Goal: Task Accomplishment & Management: Manage account settings

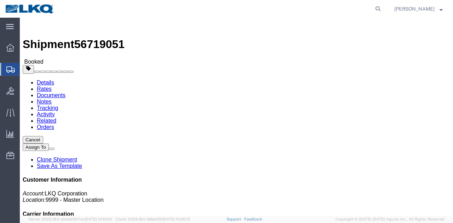
click at [0, 0] on span "Shipment Manager" at bounding box center [0, 0] width 0 height 0
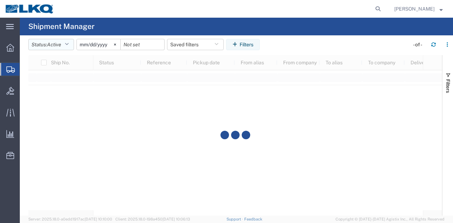
click at [55, 46] on span "Active" at bounding box center [54, 45] width 14 height 6
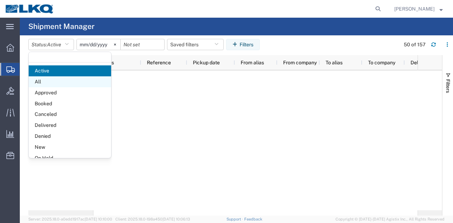
click at [44, 80] on span "All" at bounding box center [70, 81] width 82 height 11
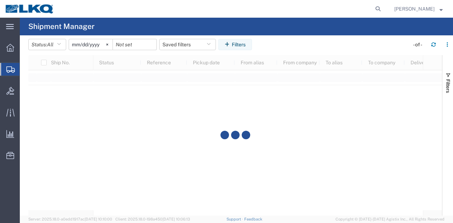
click at [98, 43] on input "2025-08-05" at bounding box center [91, 44] width 44 height 11
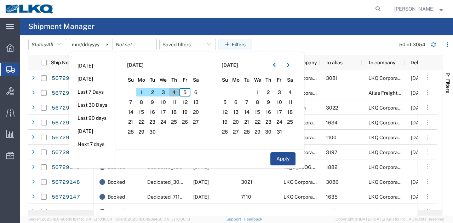
click at [172, 91] on span "4" at bounding box center [174, 92] width 11 height 8
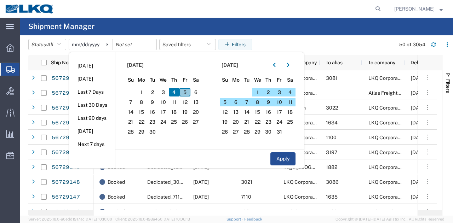
click at [188, 92] on span "5" at bounding box center [184, 92] width 11 height 8
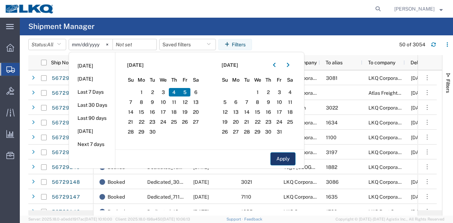
click at [279, 156] on button "Apply" at bounding box center [282, 158] width 25 height 13
type input "2025-09-04"
type input "2025-09-05"
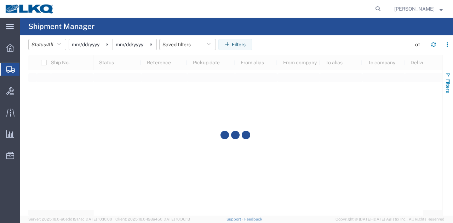
click at [452, 85] on button "Filters" at bounding box center [447, 83] width 11 height 38
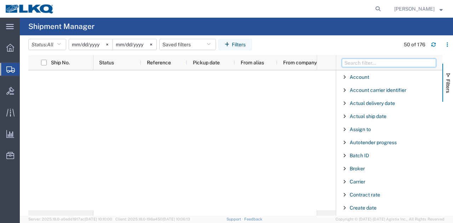
click at [383, 64] on input "Filter Columns Input" at bounding box center [389, 63] width 94 height 8
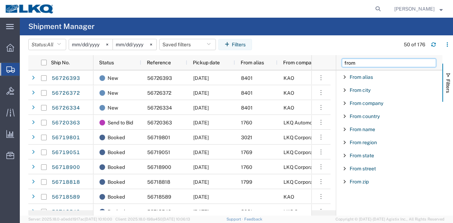
type input "from"
click at [383, 76] on div "From alias" at bounding box center [389, 77] width 106 height 13
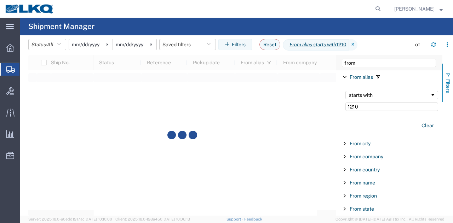
type input "1210"
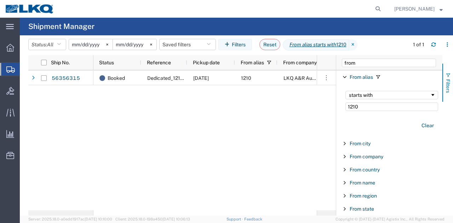
click at [452, 80] on button "Filters" at bounding box center [447, 83] width 11 height 38
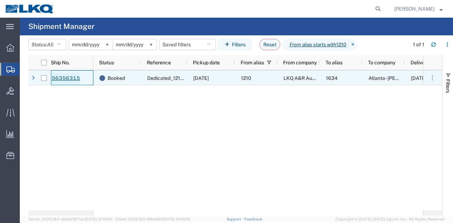
click at [67, 80] on link "56356315" at bounding box center [65, 78] width 29 height 11
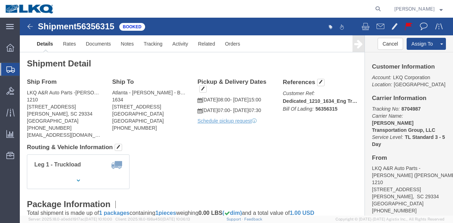
click span "56356315"
copy span "56356315"
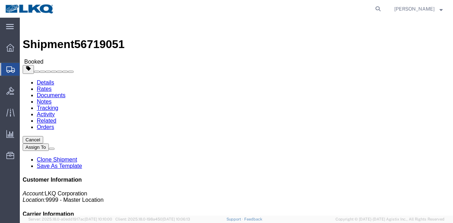
click at [368, 9] on agx-global-search at bounding box center [270, 9] width 226 height 18
click at [373, 12] on form at bounding box center [378, 9] width 11 height 18
click at [375, 11] on icon at bounding box center [378, 9] width 10 height 10
paste input "56580218"
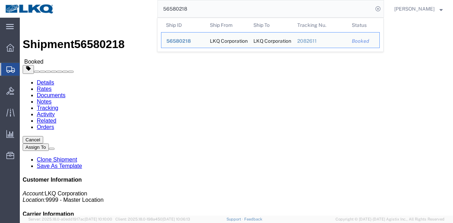
click div "Leg 1 - Truckload Vehicle 1: Standard Dry Van (53 Feet) Number of trucks: 1"
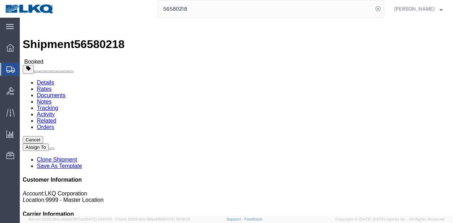
click at [280, 8] on input "56580218" at bounding box center [265, 8] width 215 height 17
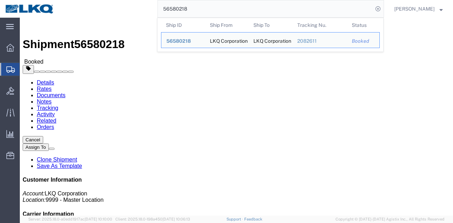
paste input "688473"
click b "Mactrans Logistics"
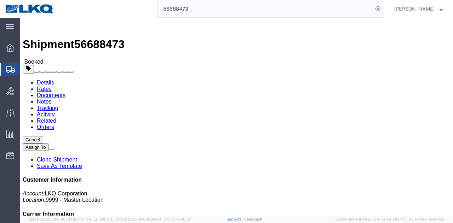
click b "Mactrans Logistics"
copy b "Mactrans"
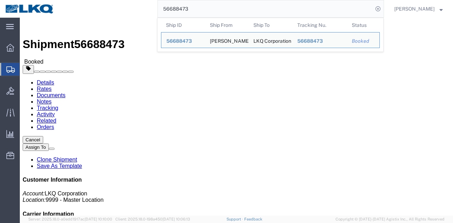
click at [303, 7] on input "56688473" at bounding box center [265, 8] width 215 height 17
paste input "723849"
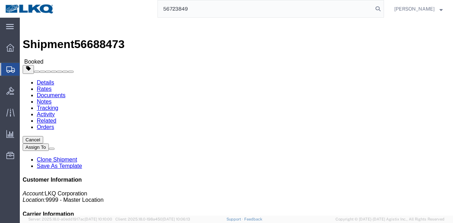
type input "56723849"
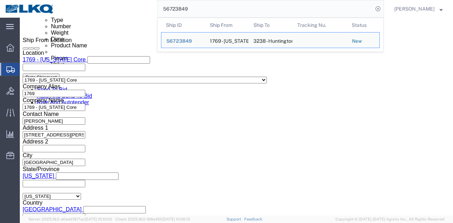
scroll to position [389, 0]
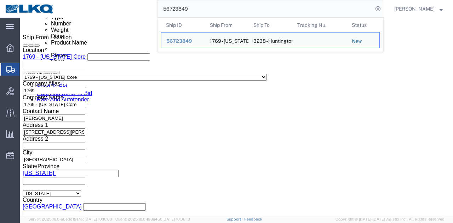
click div
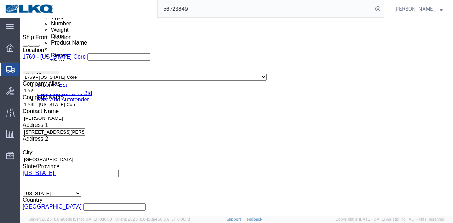
scroll to position [595, 0]
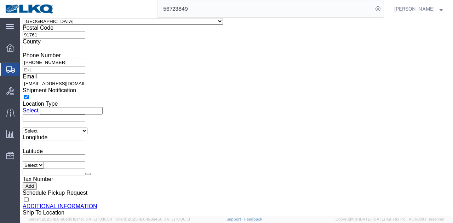
select select "28716"
select select "27940"
click button "Apply"
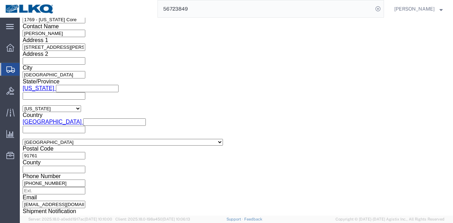
scroll to position [495, 0]
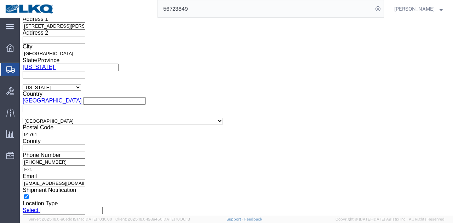
drag, startPoint x: 404, startPoint y: 27, endPoint x: 377, endPoint y: 41, distance: 29.7
click button "Save"
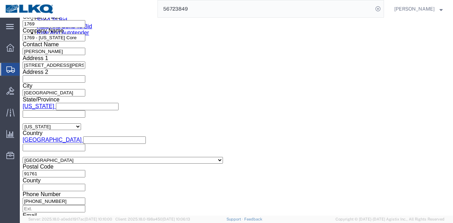
scroll to position [425, 0]
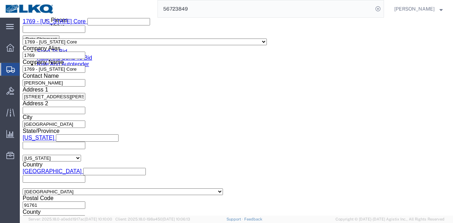
click button "Save"
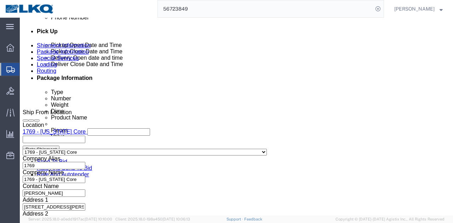
scroll to position [283, 0]
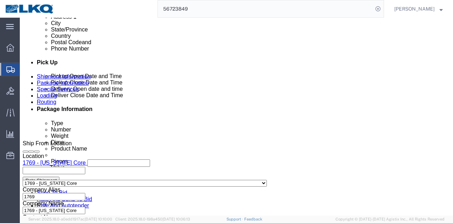
click button "Save"
click button "Rate Shipment"
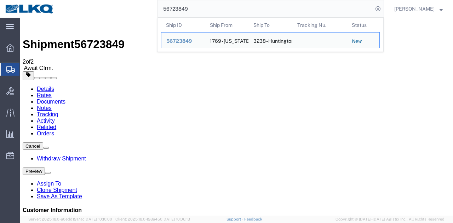
click at [274, 13] on input "56723849" at bounding box center [265, 8] width 215 height 17
paste input "search"
click at [282, 6] on input "56723849" at bounding box center [265, 8] width 215 height 17
paste input "690302"
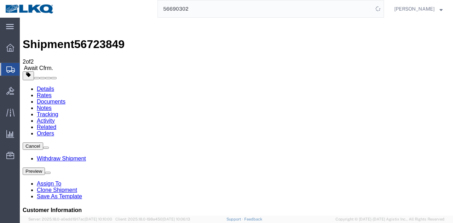
drag, startPoint x: 262, startPoint y: 34, endPoint x: 244, endPoint y: 18, distance: 24.6
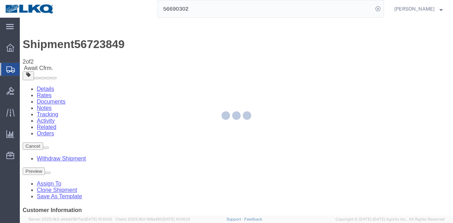
click at [147, 4] on div "56690302" at bounding box center [221, 9] width 324 height 18
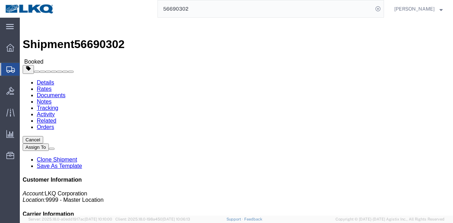
click at [318, 10] on input "56690302" at bounding box center [265, 8] width 215 height 17
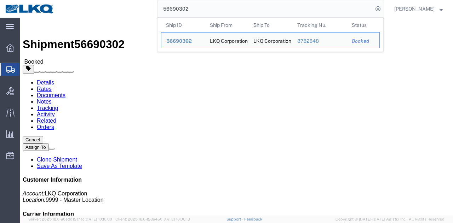
paste input "1383"
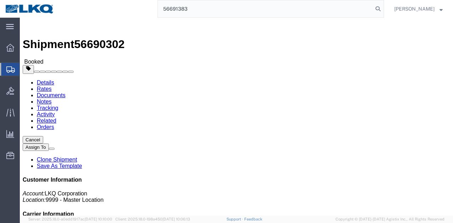
type input "56691383"
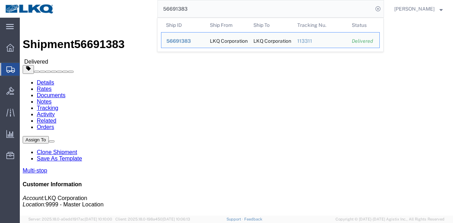
click link "Rates"
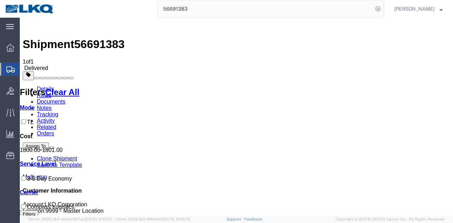
click at [58, 111] on link "Tracking" at bounding box center [48, 114] width 22 height 6
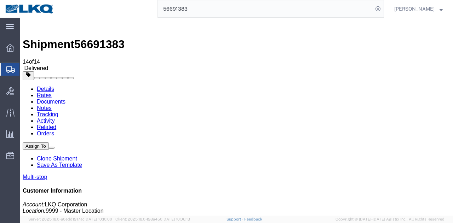
click at [55, 118] on link "Activity" at bounding box center [46, 121] width 18 height 6
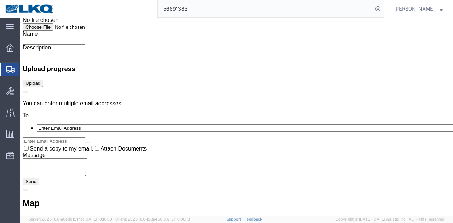
scroll to position [1526, 0]
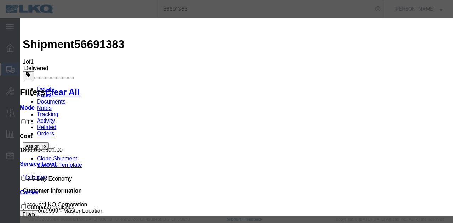
drag, startPoint x: 325, startPoint y: 109, endPoint x: 314, endPoint y: 104, distance: 12.4
drag, startPoint x: 245, startPoint y: 58, endPoint x: 224, endPoint y: 62, distance: 20.8
type input "1300"
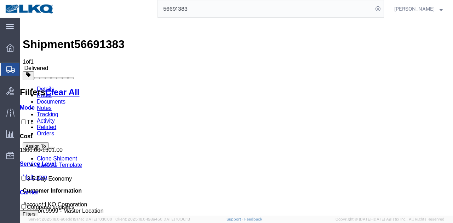
click at [260, 12] on input "56691383" at bounding box center [265, 8] width 215 height 17
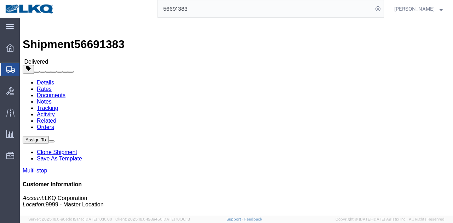
click div "Shipment Detail Multi-stop Ship From LKQ Corporation (Cindy) 3024 5995 Hellyer …"
click at [321, 4] on input "56691383" at bounding box center [265, 8] width 215 height 17
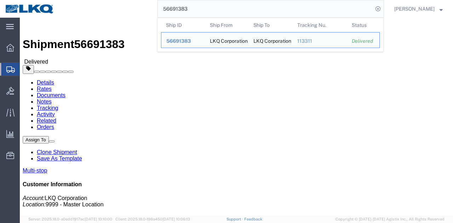
paste input "719051"
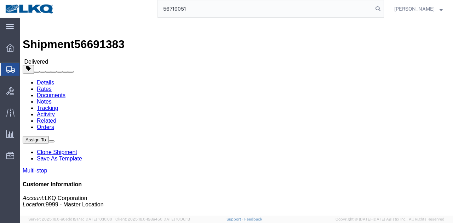
type input "56719051"
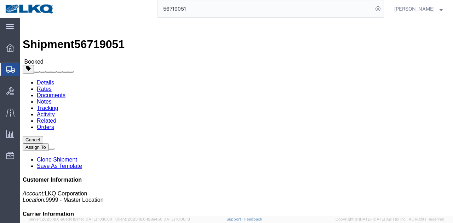
click h4 "Routing & Vehicle Information"
click link "Requested"
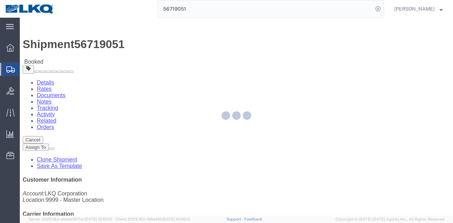
select select
select select "15"
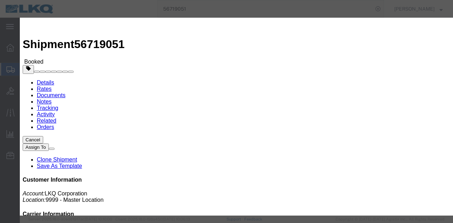
click div "Event Date 09/09/2025"
click input "09/09/2025"
click td "15"
click input "12:00 PM"
type input "8:00 AM"
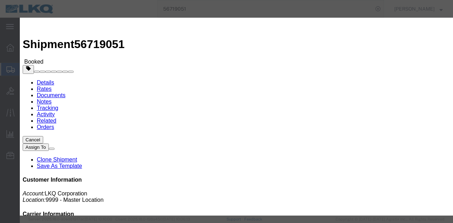
click button "Save"
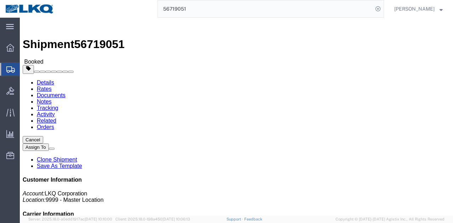
click icon "button"
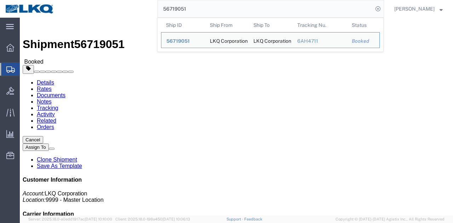
click at [276, 12] on input "56719051" at bounding box center [265, 8] width 215 height 17
paste input "370100"
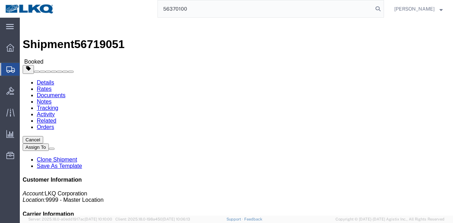
type input "56370100"
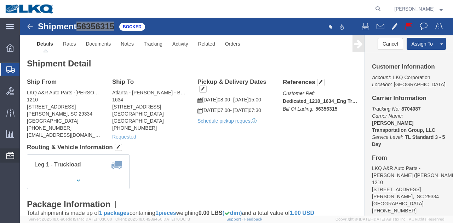
click at [0, 0] on span "Location Appointment" at bounding box center [0, 0] width 0 height 0
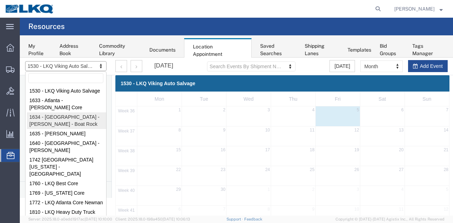
select select "28712"
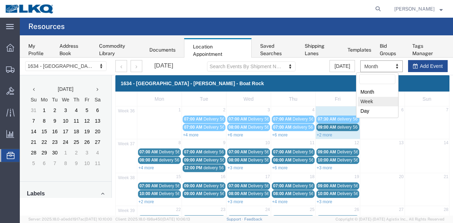
drag, startPoint x: 367, startPoint y: 99, endPoint x: 284, endPoint y: 279, distance: 197.7
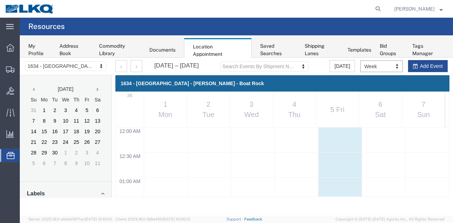
scroll to position [300, 0]
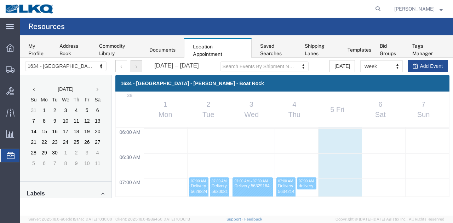
click at [137, 67] on button "button" at bounding box center [137, 66] width 12 height 12
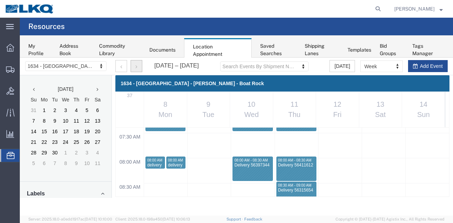
scroll to position [265, 0]
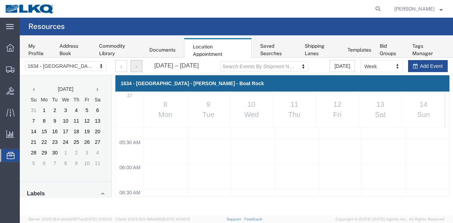
click at [136, 62] on button "button" at bounding box center [137, 66] width 12 height 12
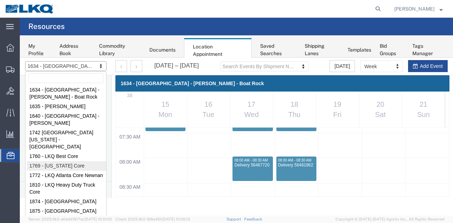
scroll to position [35, 0]
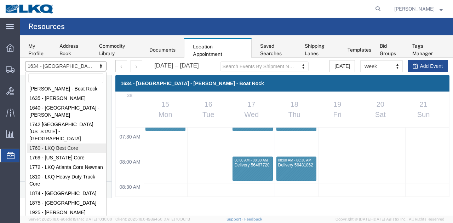
select select "27634"
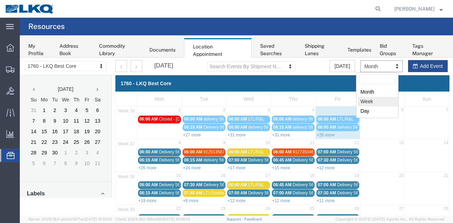
drag, startPoint x: 364, startPoint y: 103, endPoint x: 439, endPoint y: 281, distance: 192.5
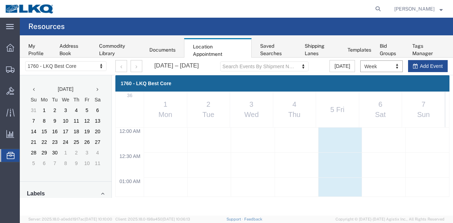
scroll to position [300, 0]
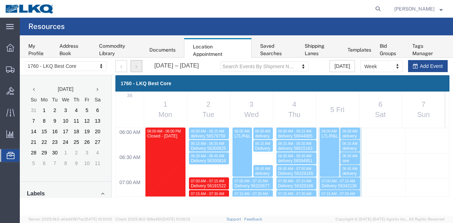
drag, startPoint x: 134, startPoint y: 65, endPoint x: 212, endPoint y: 89, distance: 81.9
click at [134, 65] on button "button" at bounding box center [137, 66] width 12 height 12
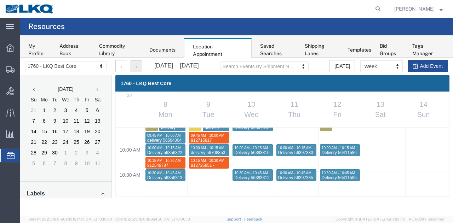
scroll to position [548, 0]
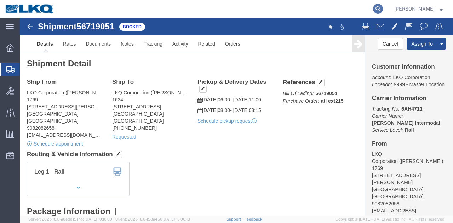
click at [377, 7] on icon at bounding box center [378, 9] width 10 height 10
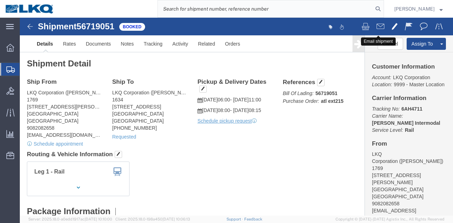
paste input "56370100"
type input "56370100"
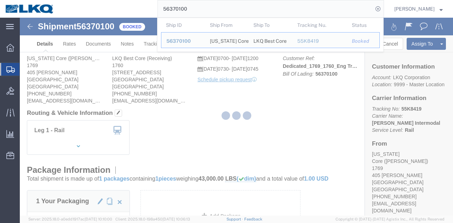
click div
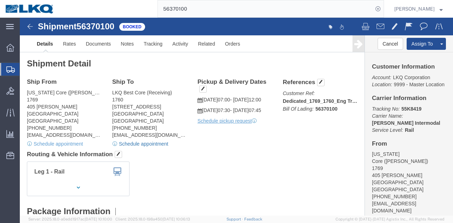
click link "Schedule appointment"
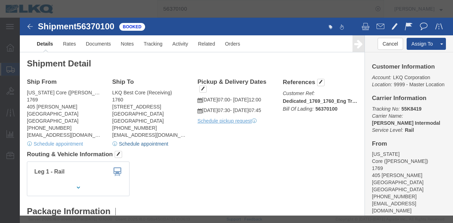
select select
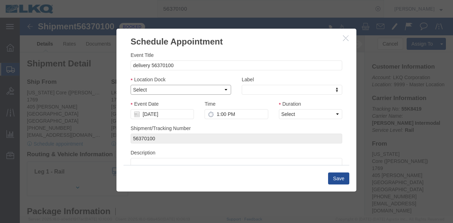
drag, startPoint x: 134, startPoint y: 73, endPoint x: 134, endPoint y: 76, distance: 3.9
click select "Select 1760 - LKQ Best Core 1760 - Outbound Loads"
click div "Location Dock Select 1760 - LKQ Best Core 1760 - Outbound Loads"
click select "Select 1760 - LKQ Best Core 1760 - Outbound Loads"
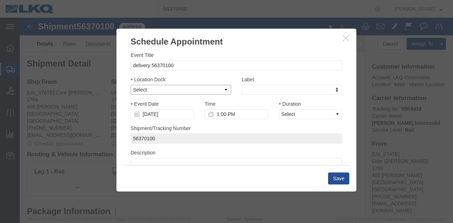
select select "1"
click select "Select 1760 - LKQ Best Core 1760 - Outbound Loads"
click input "[DATE]"
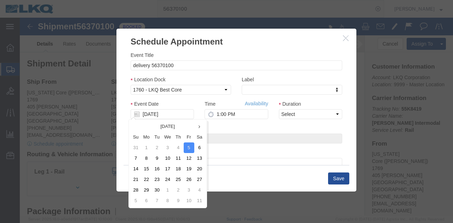
click td "12"
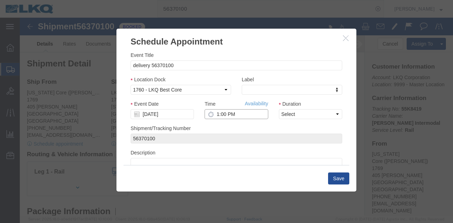
click input "1:00 PM"
type input "9:30 AM"
click select "Select 15 min 30 min 45 min 1 hr 2 hr 3 hr 4 hr"
select select "15"
click select "Select 15 min 30 min 45 min 1 hr 2 hr 3 hr 4 hr"
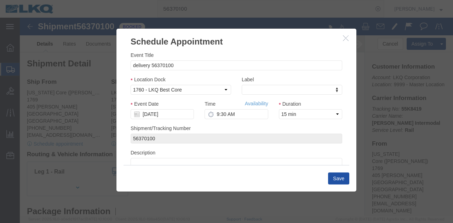
click button "Save"
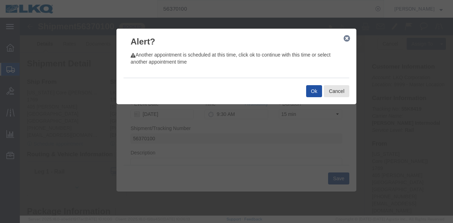
click button "Ok"
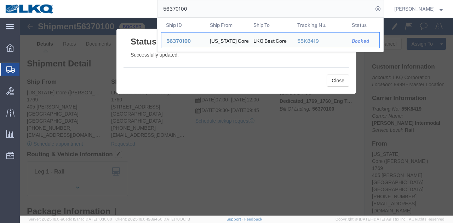
click at [260, 5] on input "56370100" at bounding box center [265, 8] width 215 height 17
paste input "685246"
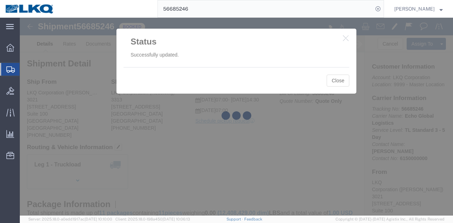
click at [345, 35] on div at bounding box center [236, 117] width 433 height 198
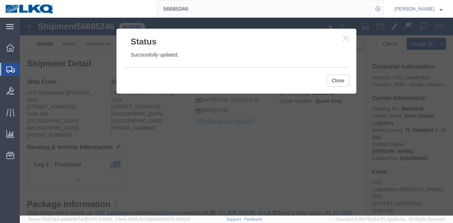
click icon "button"
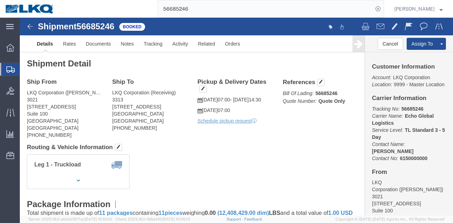
click h4 "Routing & Vehicle Information"
click div "Ship From LKQ Corporation ([PERSON_NAME]) 3021 [STREET_ADDRESS] [PHONE_NUMBER] …"
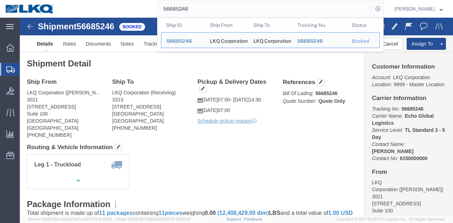
click at [251, 14] on input "56685246" at bounding box center [265, 8] width 215 height 17
paste input "00808"
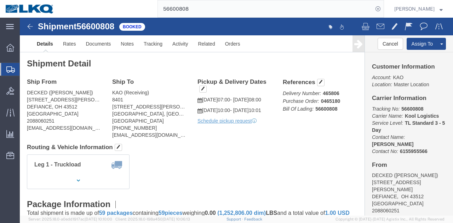
click div "Leg 1 - Truckload Vehicle 1: Standard Dry Van (53 Feet) Number of trucks: 1"
click address "KAO (Receiving) [STREET_ADDRESS][PERSON_NAME] [PHONE_NUMBER] [EMAIL_ADDRESS][DO…"
copy div "[EMAIL_ADDRESS][DOMAIN_NAME]"
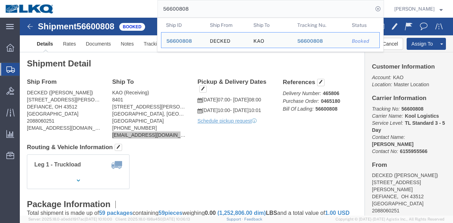
click at [242, 8] on input "56600808" at bounding box center [265, 8] width 215 height 17
paste input "370100"
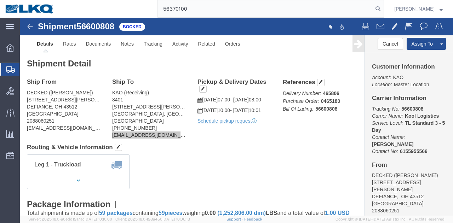
type input "56370100"
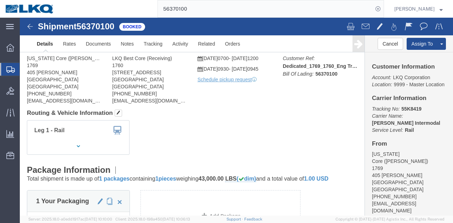
click div "Leg 1 - Rail Vehicle 1: Boxcar"
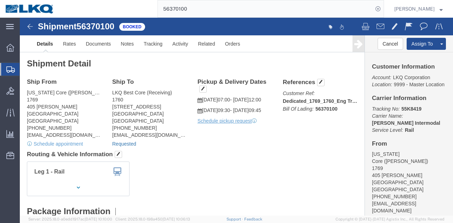
click link "Requested"
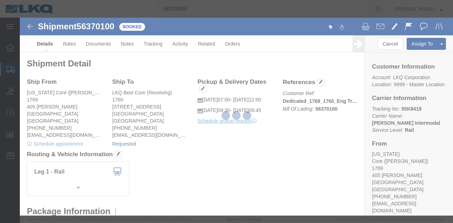
select select "1"
select select
select select "15"
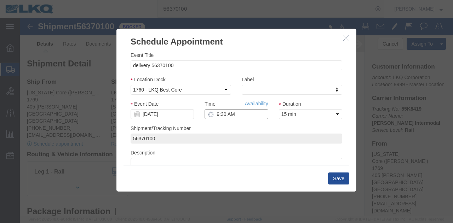
click input "9:30 AM"
type input "11:30 AM"
click button "Save"
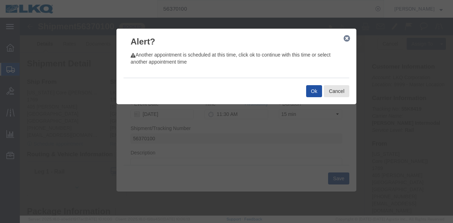
click button "Ok"
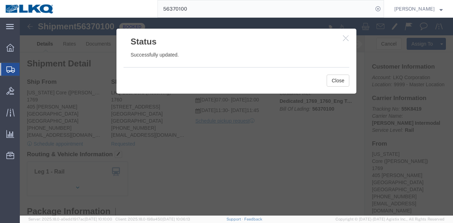
click at [295, 3] on input "56370100" at bounding box center [265, 8] width 215 height 17
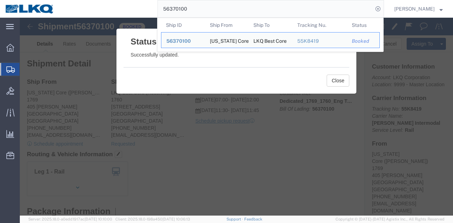
paste input "610671"
type input "56610671"
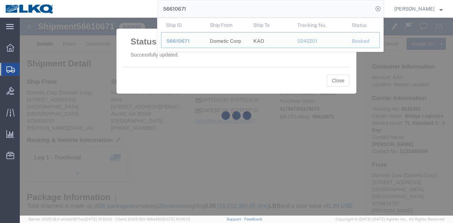
click at [325, 77] on div at bounding box center [236, 117] width 433 height 198
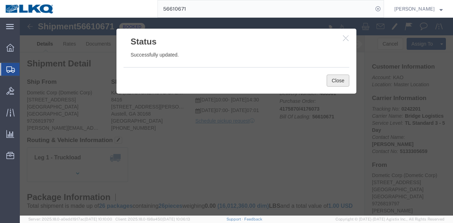
click button "Close"
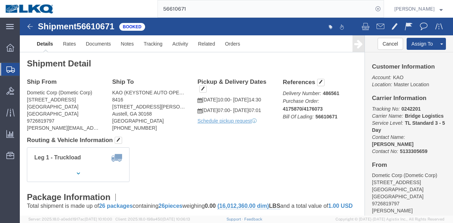
click address "Dometic Corp (Dometic Corp) 2710 N Forum Dr Grand Prairie, TX 75052 United Stat…"
drag, startPoint x: 7, startPoint y: 110, endPoint x: 80, endPoint y: 113, distance: 72.9
click address "Dometic Corp (Dometic Corp) 2710 N Forum Dr Grand Prairie, TX 75052 United Stat…"
copy address "shamina.merchant@dometic.com"
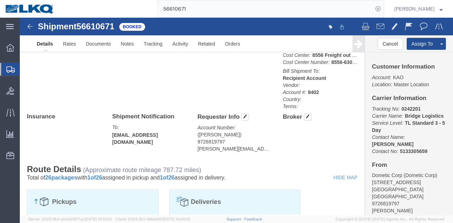
scroll to position [354, 0]
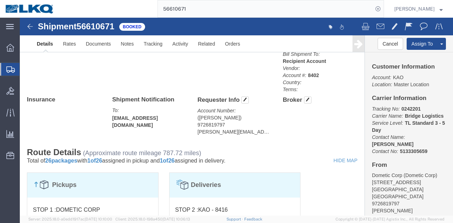
click address "(Shamina Merchant) 9726819797 shamina.merchant@dometic.com"
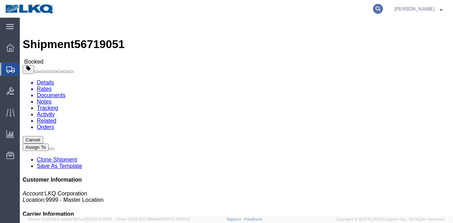
click at [380, 7] on icon at bounding box center [378, 9] width 10 height 10
paste input "56729628"
click h4 "Routing & Vehicle Information"
click address "LKQ Corporation (Receiving) [STREET_ADDRESS] [PHONE_NUMBER]"
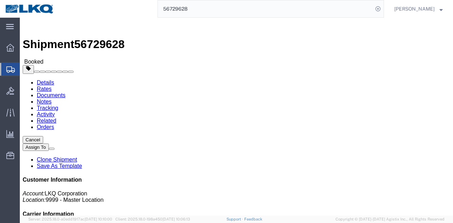
click address "LKQ Corporation (Receiving) 3313 101 East Industrial Park Drive Manchester, NH …"
copy address "3313"
click address "LKQ Corporation (Receiving) 3313 101 East Industrial Park Drive Manchester, NH …"
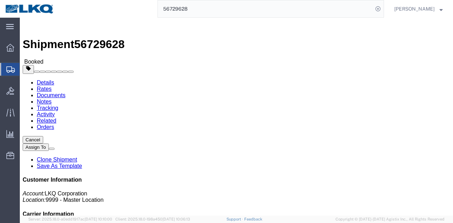
copy address "Manchester"
click div "Leg 1 - Truckload Vehicle 1: Standard Dry Van (53 Feet) Number of trucks: 1"
click address "LKQ Corporation (Receiving) 3313 101 East Industrial Park Drive Manchester, NH …"
copy address "Manchester"
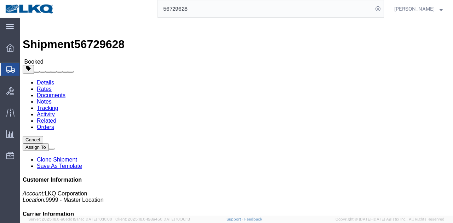
click at [248, 13] on input "56729628" at bounding box center [265, 8] width 215 height 17
paste input "14374"
type input "56714374"
click div "Leg 1 - Truckload Vehicle 1: Standard Dry Van (53 Feet) Number of trucks: 1"
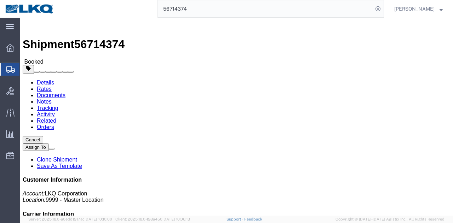
click div "Leg 1 - Truckload Vehicle 1: Standard Dry Van (53 Feet) Number of trucks: 1"
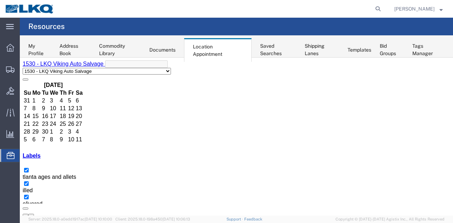
select select "27634"
click at [34, 214] on button "button" at bounding box center [31, 215] width 6 height 2
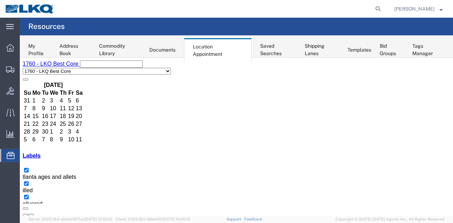
click at [195, 151] on div "12:00 AM 12:30 AM 01:00 AM 01:30 AM 02:00 AM 02:30 AM 03:00 AM 03:30 AM 04:00 A…" at bounding box center [236, 90] width 425 height 761
select select "1"
select select
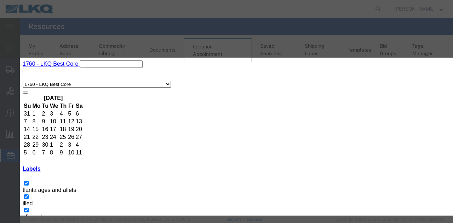
paste input "912812280 - New Kent,VA"
type input "912812280 - New Kent,VA"
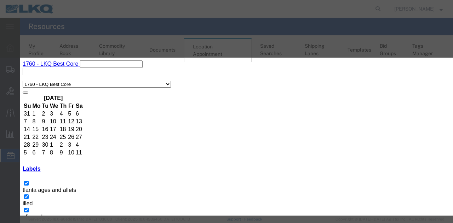
type input "12:45 PM"
type input "1:00 PM"
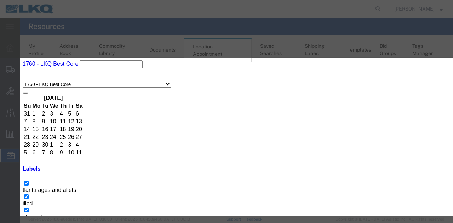
type input "m"
select select "24"
paste textarea "912812280 - New Kent,VA"
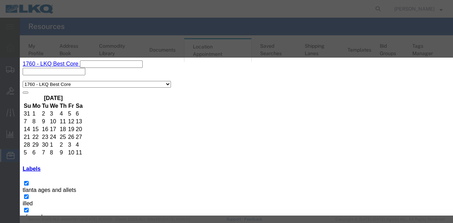
type textarea "912812280 - New Kent,VA"
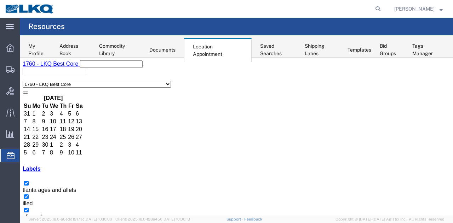
scroll to position [619, 0]
